Goal: Task Accomplishment & Management: Manage account settings

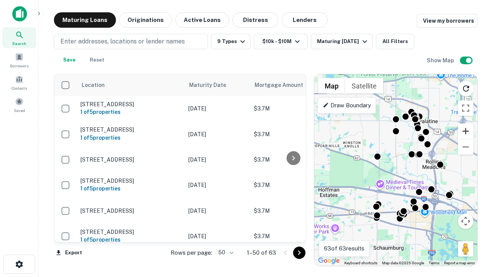
click at [465, 131] on button "Zoom in" at bounding box center [464, 131] width 15 height 15
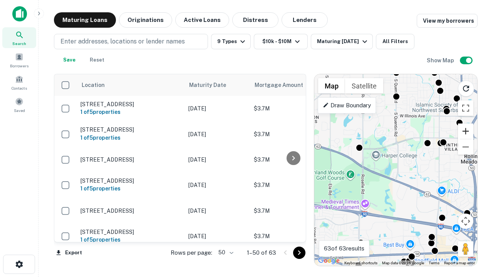
click at [465, 131] on button "Zoom in" at bounding box center [464, 131] width 15 height 15
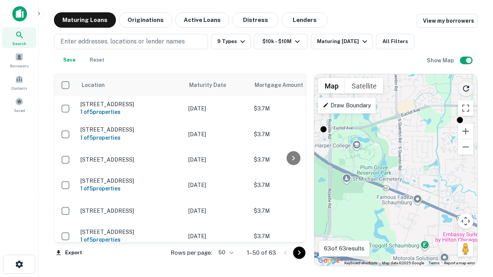
click at [466, 87] on icon "Reload search area" at bounding box center [465, 88] width 9 height 9
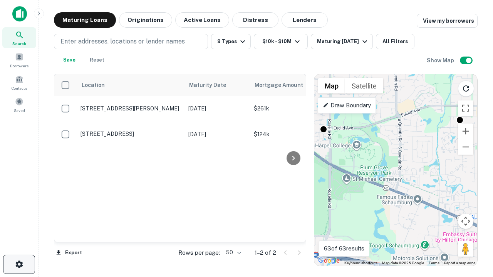
click at [19, 264] on icon "button" at bounding box center [19, 264] width 9 height 9
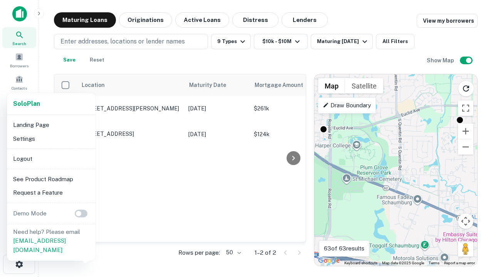
click at [51, 159] on li "Logout" at bounding box center [51, 159] width 82 height 14
